Goal: Task Accomplishment & Management: Manage account settings

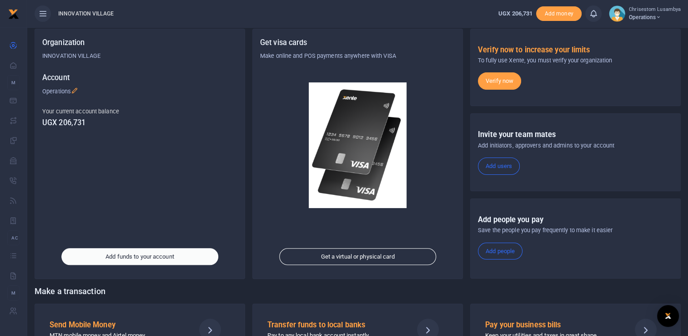
scroll to position [52, 0]
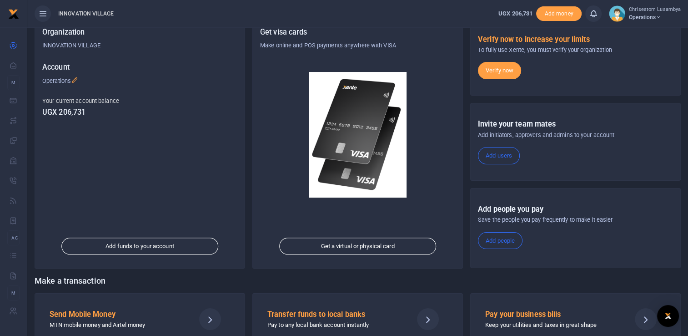
click at [661, 17] on icon at bounding box center [658, 17] width 5 height 6
click at [625, 90] on div "Verify now to increase your limits To fully use Xente, you must verify your org…" at bounding box center [575, 57] width 211 height 78
click at [187, 156] on div "Organization INNOVATION VILLAGE Account Operations Your current account balance…" at bounding box center [140, 143] width 210 height 249
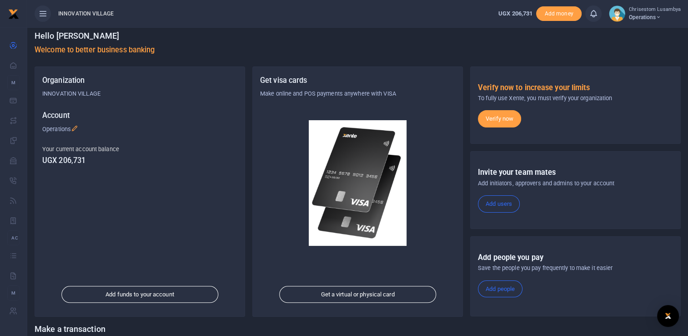
scroll to position [4, 0]
click at [73, 16] on span "INNOVATION VILLAGE" at bounding box center [86, 14] width 63 height 8
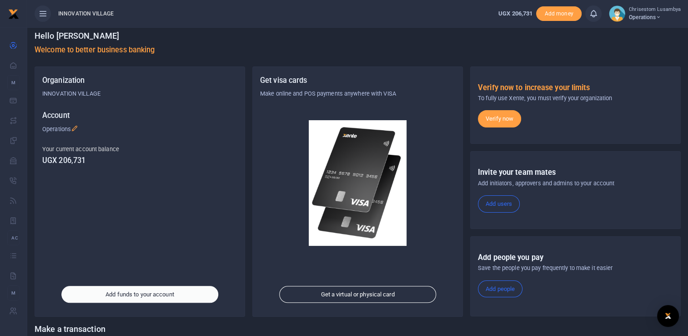
click at [184, 296] on link "Add funds to your account" at bounding box center [139, 294] width 157 height 17
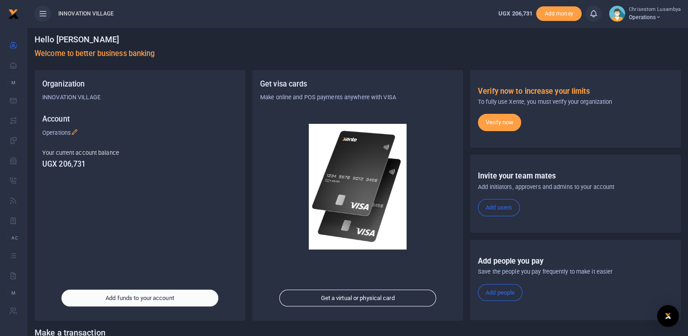
click at [112, 294] on link "Add funds to your account" at bounding box center [139, 297] width 157 height 17
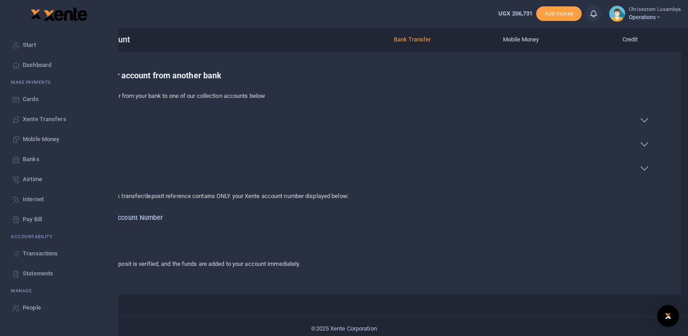
click at [0, 3] on div at bounding box center [59, 14] width 118 height 28
